Goal: Task Accomplishment & Management: Use online tool/utility

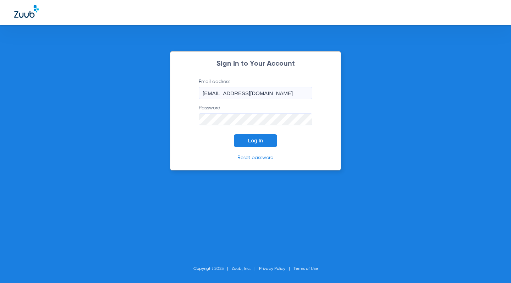
click at [259, 141] on span "Log In" at bounding box center [255, 141] width 15 height 6
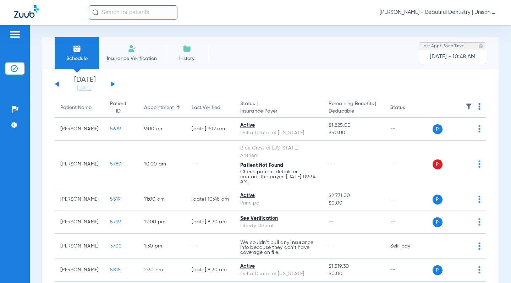
click at [263, 83] on app-single-date-navigator "[DATE] [DATE] [DATE] [DATE] [DATE] [DATE] [DATE] [DATE] [DATE] [DATE] [DATE] [D…" at bounding box center [270, 84] width 431 height 16
click at [214, 81] on app-single-date-navigator "[DATE] [DATE] [DATE] [DATE] [DATE] [DATE] [DATE] [DATE] [DATE] [DATE] [DATE] [D…" at bounding box center [270, 84] width 431 height 16
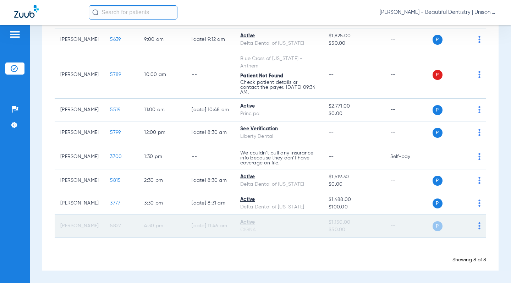
scroll to position [18, 0]
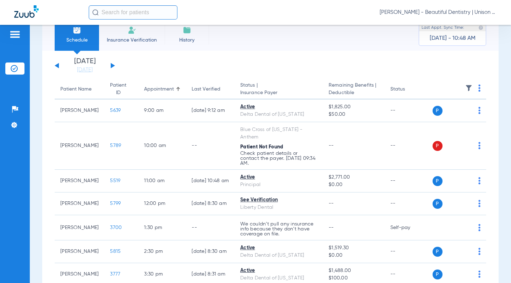
click at [108, 67] on div "[DATE] [DATE] [DATE] [DATE] [DATE] [DATE] [DATE] [DATE] [DATE] [DATE] [DATE] [D…" at bounding box center [85, 66] width 60 height 16
click at [113, 64] on div "[DATE] [DATE] [DATE] [DATE] [DATE] [DATE] [DATE] [DATE] [DATE] [DATE] [DATE] [D…" at bounding box center [85, 66] width 60 height 16
click at [110, 67] on div "[DATE] [DATE] [DATE] [DATE] [DATE] [DATE] [DATE] [DATE] [DATE] [DATE] [DATE] [D…" at bounding box center [85, 66] width 60 height 16
click at [111, 66] on button at bounding box center [113, 65] width 4 height 5
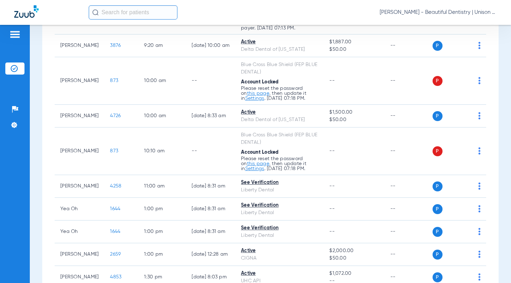
scroll to position [461, 0]
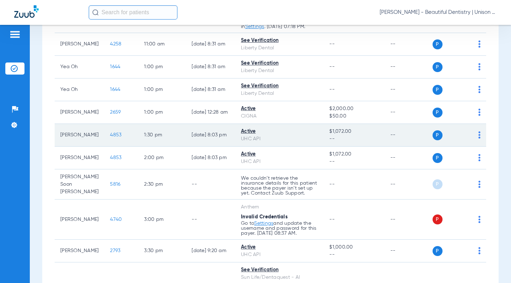
click at [110, 137] on span "4853" at bounding box center [115, 134] width 11 height 5
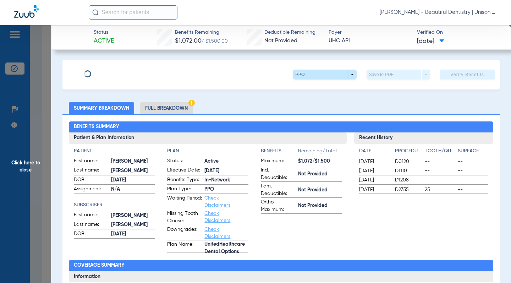
click at [229, 122] on h2 "Benefits Summary" at bounding box center [281, 126] width 424 height 11
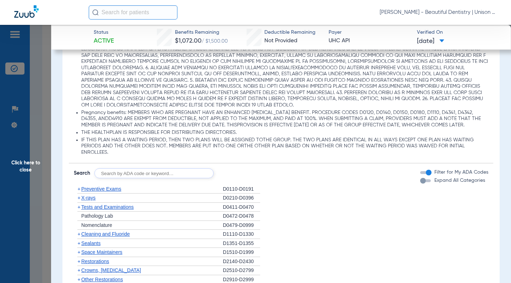
scroll to position [603, 0]
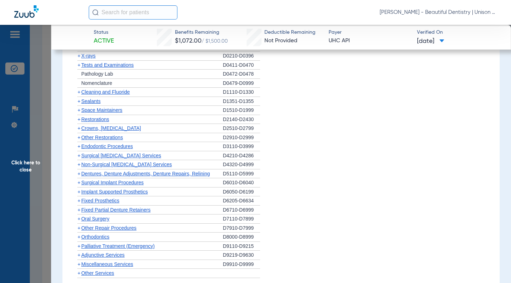
click at [79, 94] on span "+" at bounding box center [78, 92] width 3 height 6
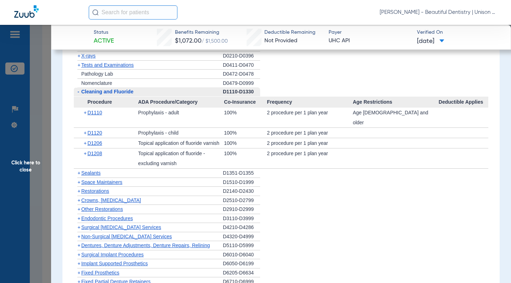
click at [42, 97] on span "Click here to close" at bounding box center [25, 166] width 51 height 283
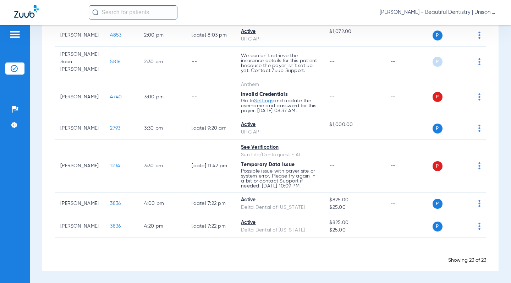
scroll to position [584, 0]
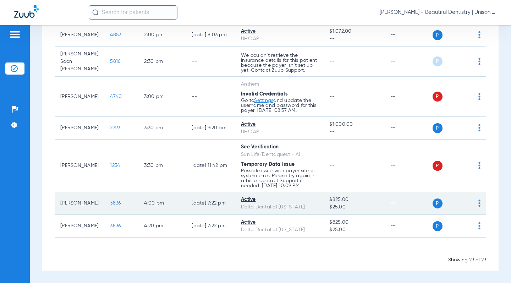
click at [110, 203] on span "3836" at bounding box center [115, 202] width 11 height 5
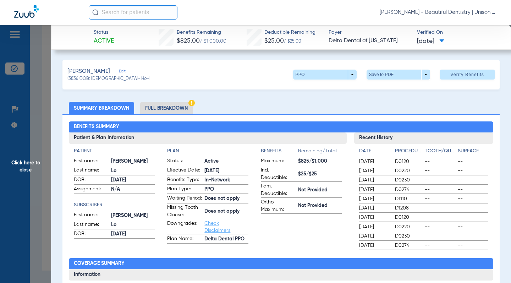
drag, startPoint x: 69, startPoint y: 92, endPoint x: 70, endPoint y: 111, distance: 19.9
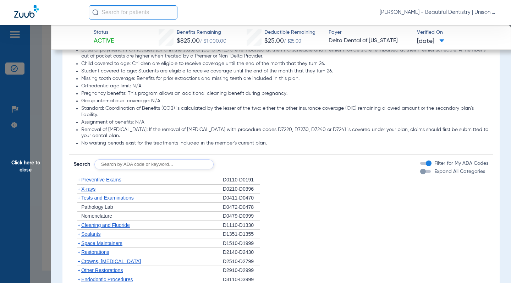
scroll to position [497, 0]
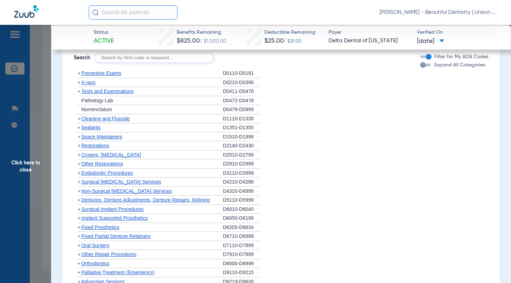
click at [79, 117] on span "+" at bounding box center [78, 119] width 3 height 6
